Goal: Find contact information: Find contact information

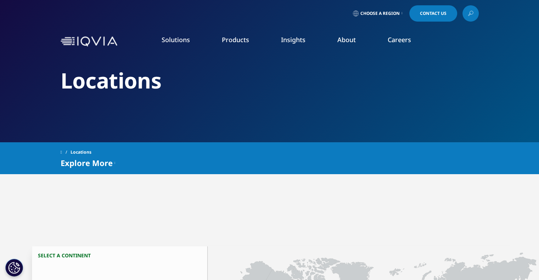
click at [384, 13] on span "Choose a Region" at bounding box center [379, 14] width 39 height 6
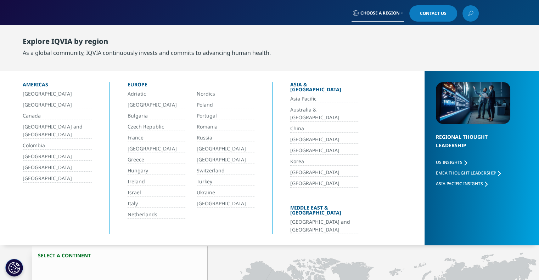
click at [44, 180] on link "[GEOGRAPHIC_DATA]" at bounding box center [57, 179] width 69 height 8
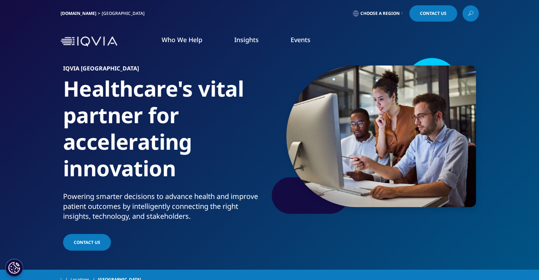
click at [390, 13] on span "Choose a Region" at bounding box center [379, 14] width 39 height 6
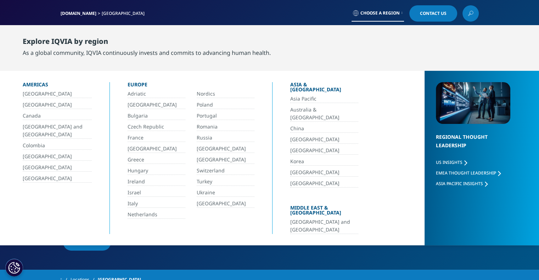
click at [35, 179] on link "[GEOGRAPHIC_DATA]" at bounding box center [57, 179] width 69 height 8
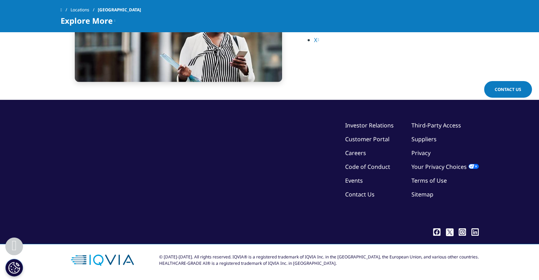
scroll to position [1601, 0]
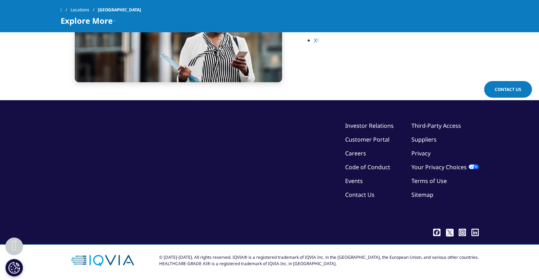
click at [323, 229] on div "©2025 IQVIA Inc, All Rights Reserved. Investor Relations Customer Portal Career…" at bounding box center [270, 172] width 418 height 144
click at [368, 197] on link "Contact Us" at bounding box center [359, 195] width 29 height 8
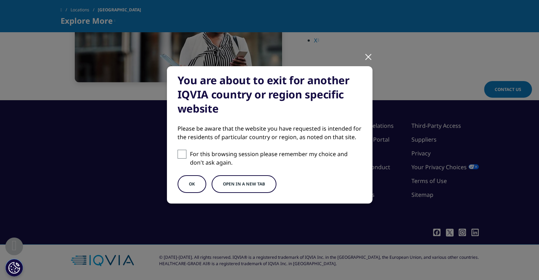
click at [193, 191] on button "OK" at bounding box center [192, 184] width 29 height 18
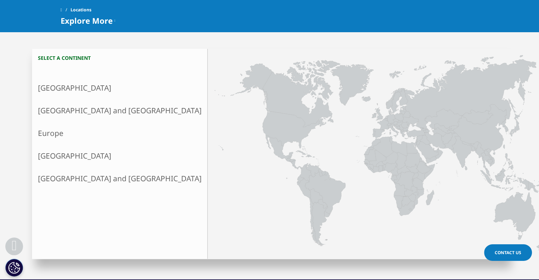
scroll to position [166, 0]
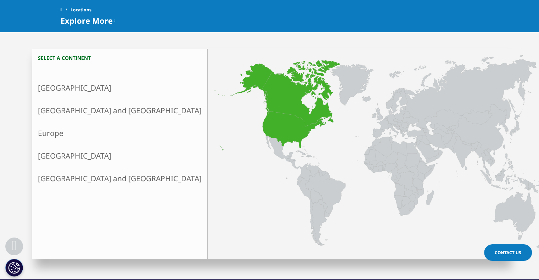
click at [81, 87] on link "North America" at bounding box center [119, 88] width 175 height 23
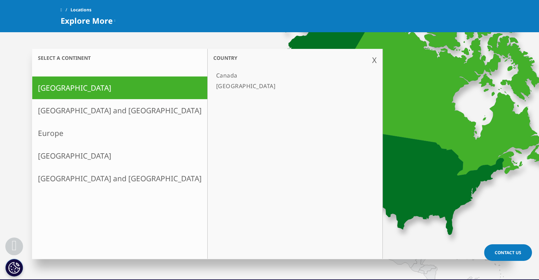
click at [213, 89] on link "[GEOGRAPHIC_DATA]" at bounding box center [291, 86] width 156 height 11
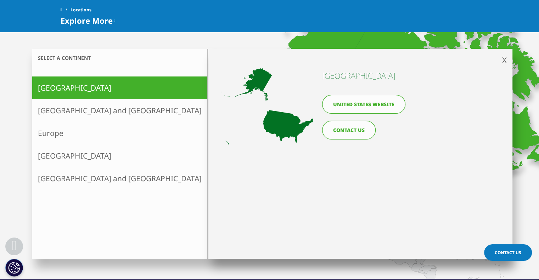
click at [377, 103] on link "United States website" at bounding box center [363, 104] width 83 height 19
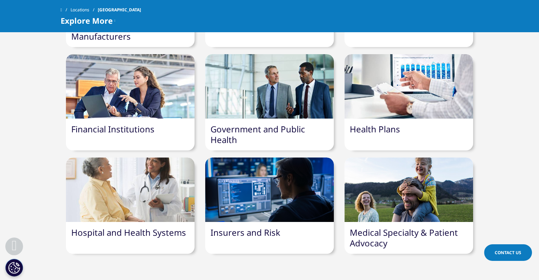
drag, startPoint x: 245, startPoint y: 224, endPoint x: 383, endPoint y: -43, distance: 300.0
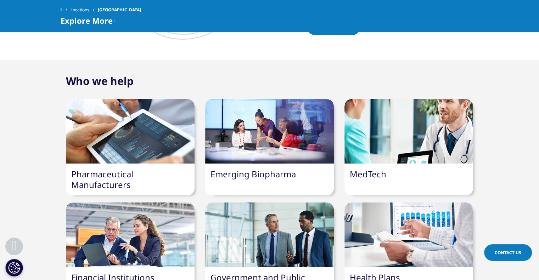
click at [508, 148] on div "Who we help Pharmaceutical Manufacturers Emerging Biopharma MedTech" at bounding box center [269, 240] width 539 height 325
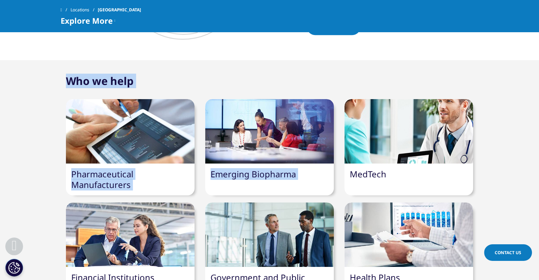
drag, startPoint x: 508, startPoint y: 148, endPoint x: 544, endPoint y: -43, distance: 194.5
click at [539, 0] on html "Clear Search Loading [DOMAIN_NAME] [GEOGRAPHIC_DATA] Choose a Region Contact Us" at bounding box center [269, 137] width 539 height 1883
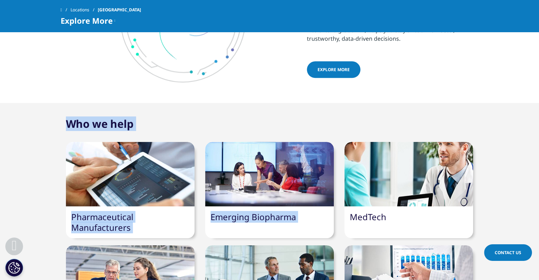
click at [507, 175] on div "Who we help Pharmaceutical Manufacturers Emerging Biopharma MedTech" at bounding box center [269, 283] width 539 height 325
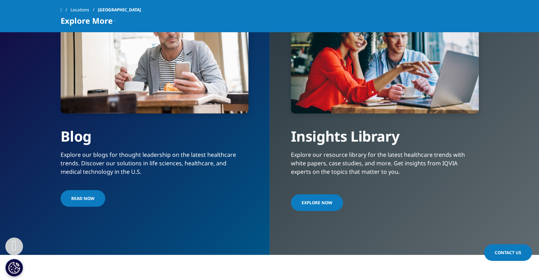
scroll to position [1281, 0]
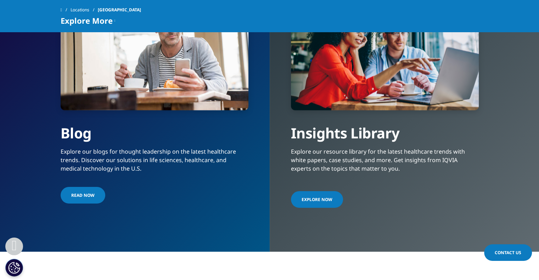
drag, startPoint x: 507, startPoint y: 175, endPoint x: 516, endPoint y: 120, distance: 56.2
click at [516, 120] on div "Insights Library Explore our resource library for the latest healthcare trends …" at bounding box center [405, 127] width 270 height 249
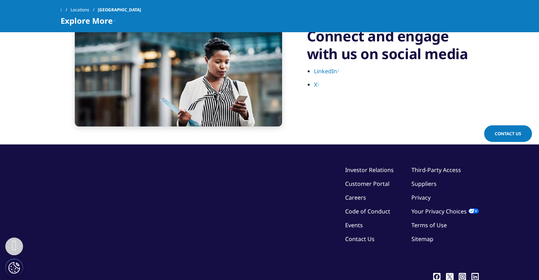
scroll to position [1557, 0]
click at [358, 197] on link "Careers" at bounding box center [355, 198] width 21 height 8
